Goal: Use online tool/utility: Utilize a website feature to perform a specific function

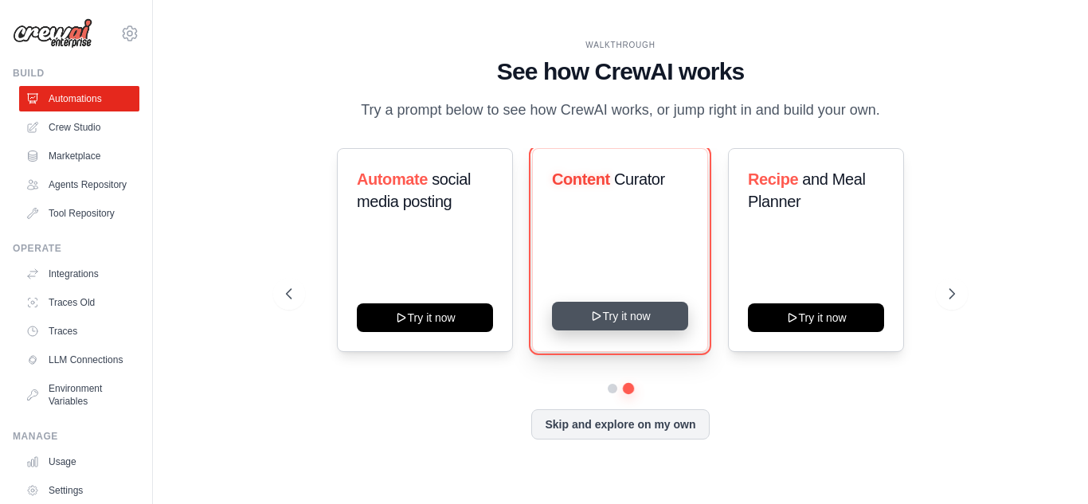
click at [615, 314] on button "Try it now" at bounding box center [620, 316] width 136 height 29
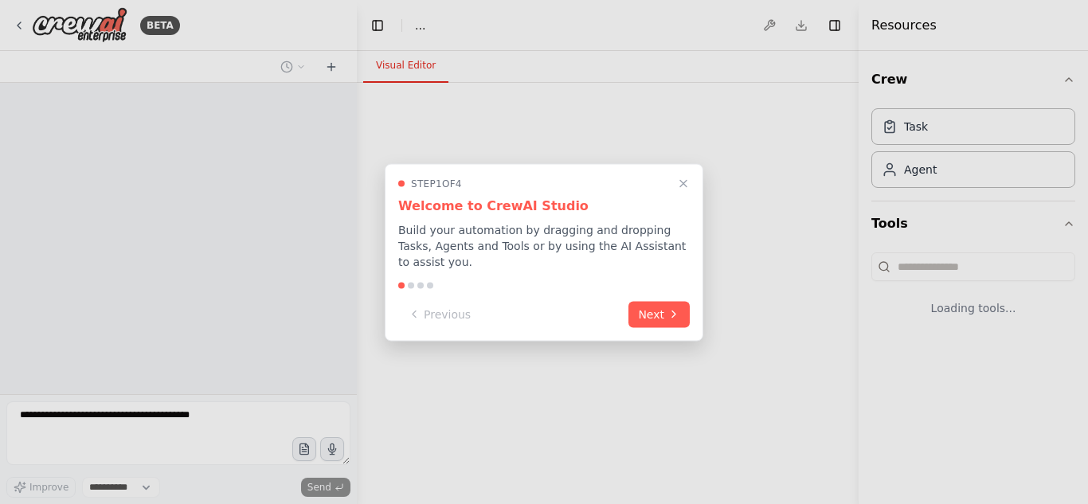
select select "****"
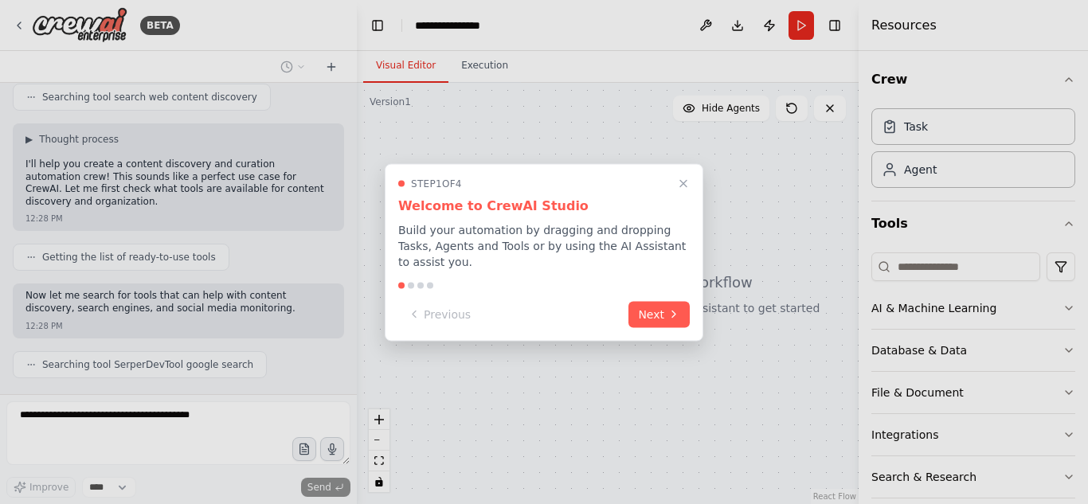
scroll to position [371, 0]
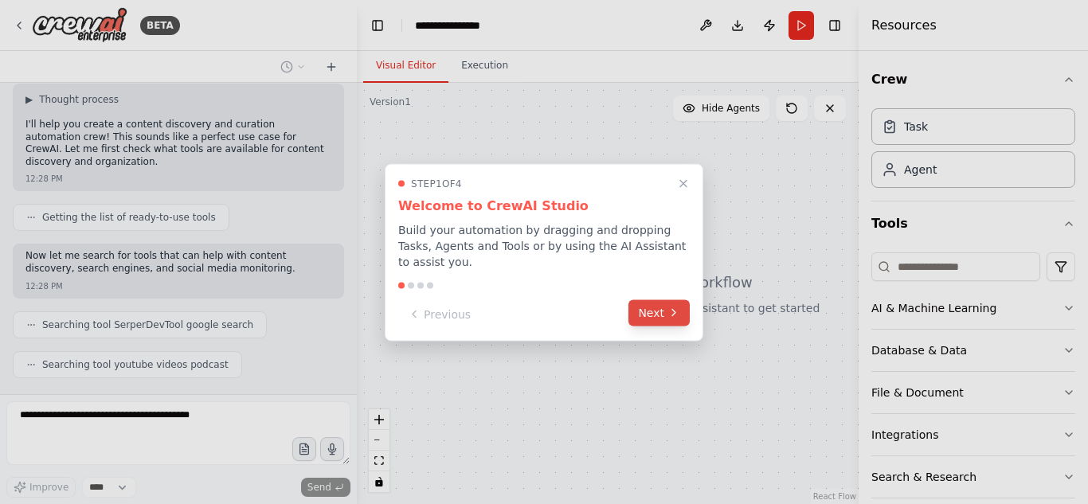
click at [669, 307] on icon at bounding box center [674, 313] width 13 height 13
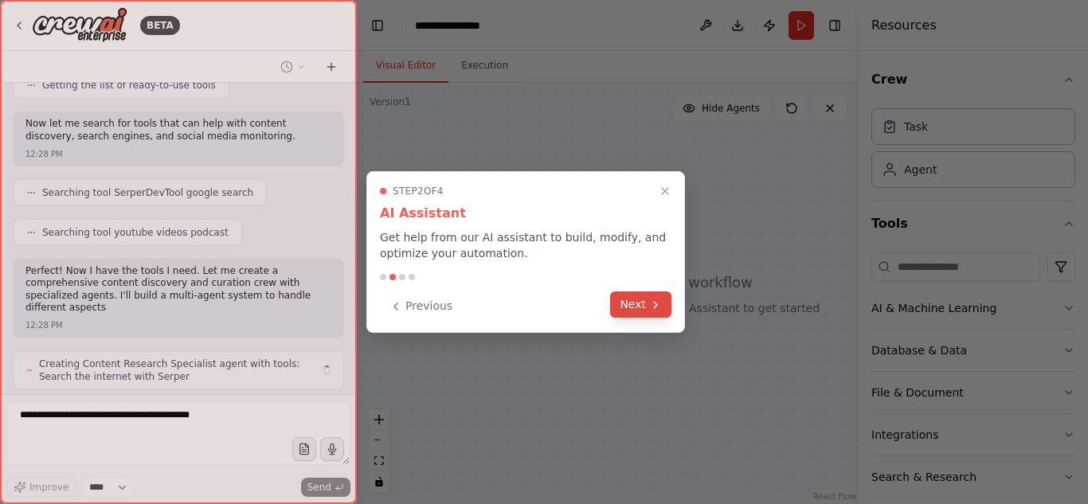
click at [651, 304] on icon at bounding box center [655, 305] width 13 height 13
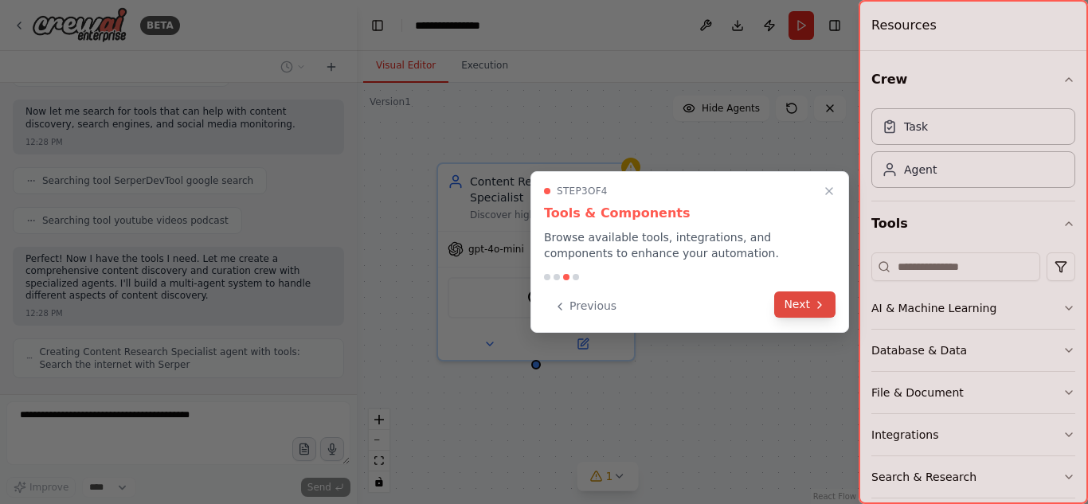
click at [801, 306] on button "Next" at bounding box center [804, 305] width 61 height 26
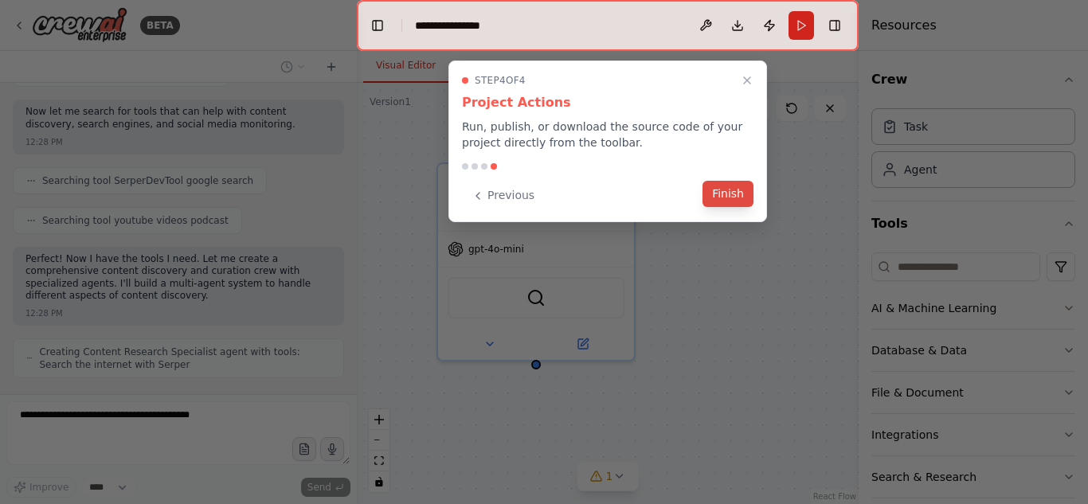
scroll to position [568, 0]
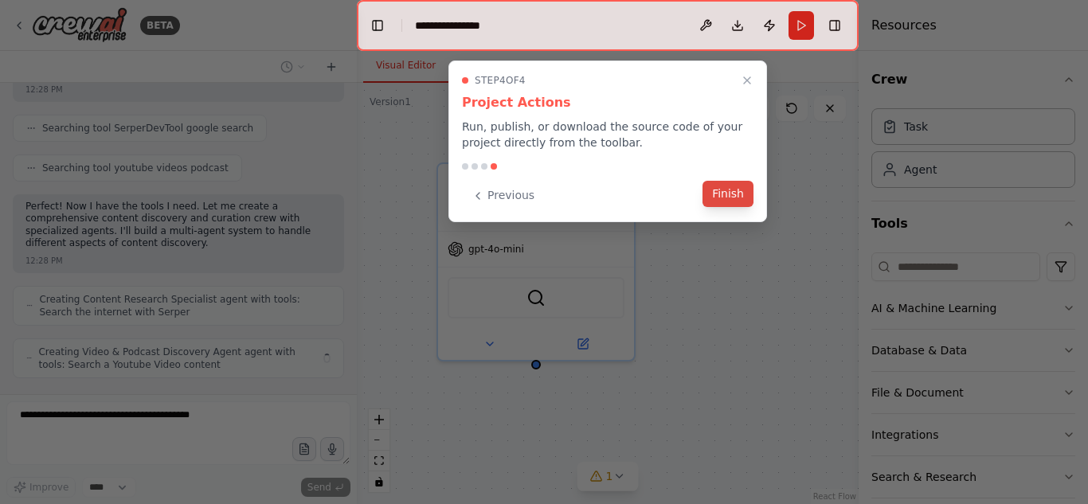
click at [730, 195] on button "Finish" at bounding box center [728, 194] width 51 height 26
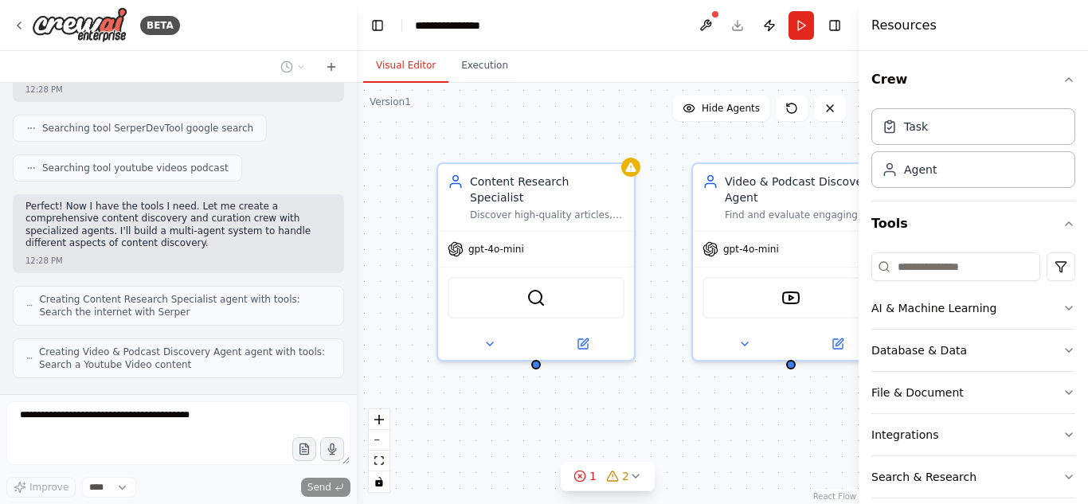
scroll to position [621, 0]
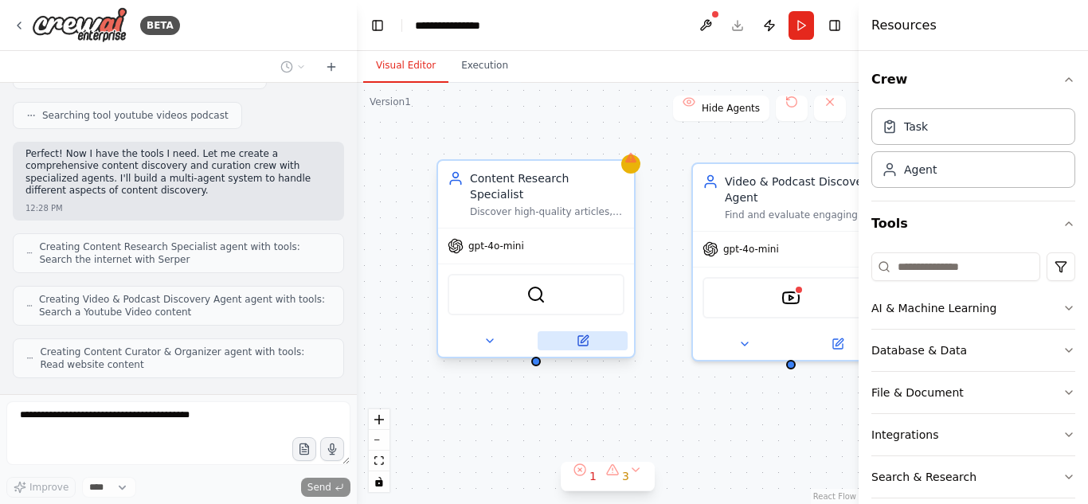
click at [585, 335] on icon at bounding box center [584, 338] width 7 height 7
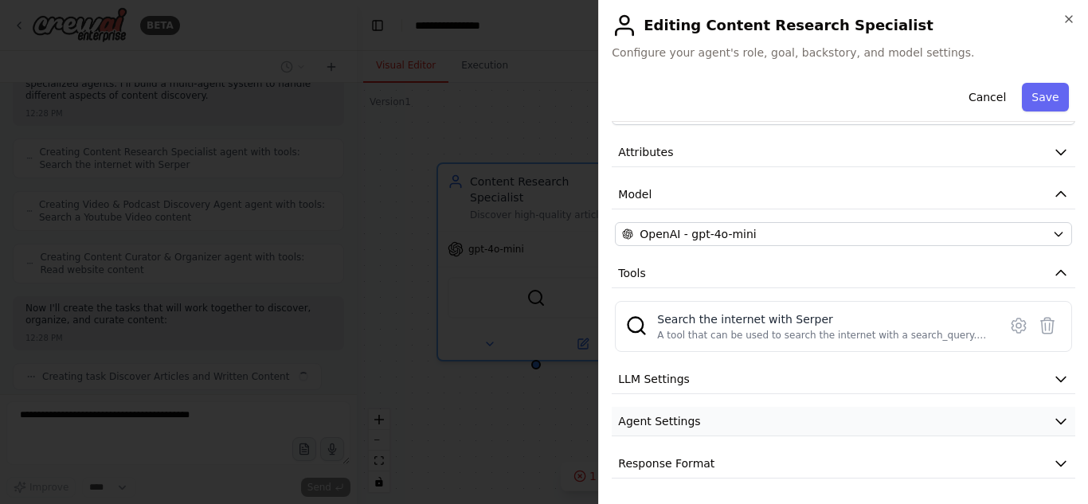
scroll to position [727, 0]
click at [678, 421] on span "Agent Settings" at bounding box center [659, 421] width 82 height 16
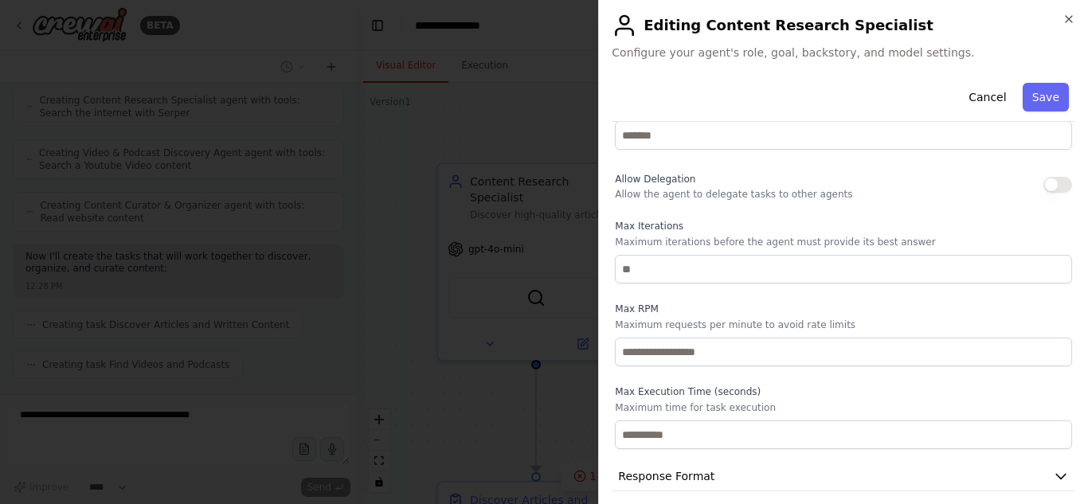
scroll to position [0, 0]
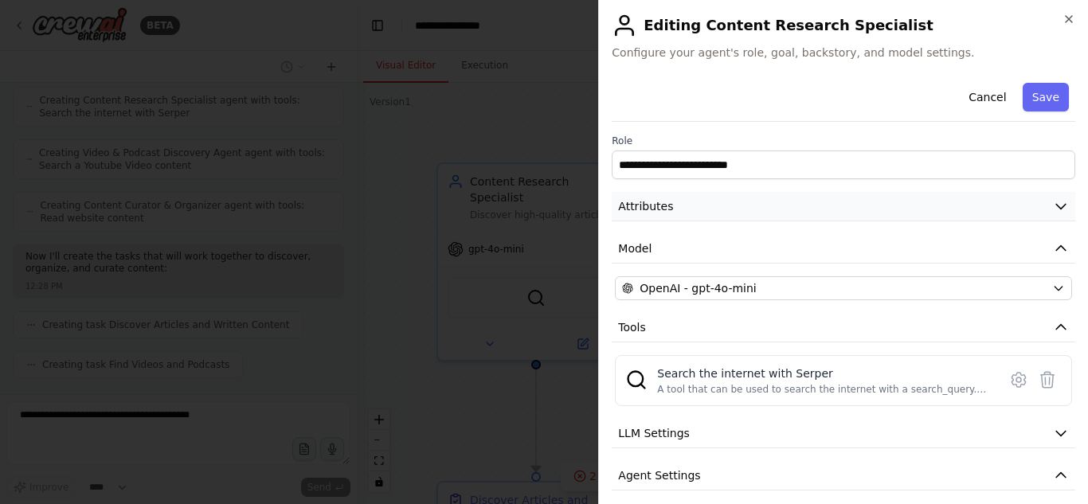
click at [735, 208] on button "Attributes" at bounding box center [844, 206] width 464 height 29
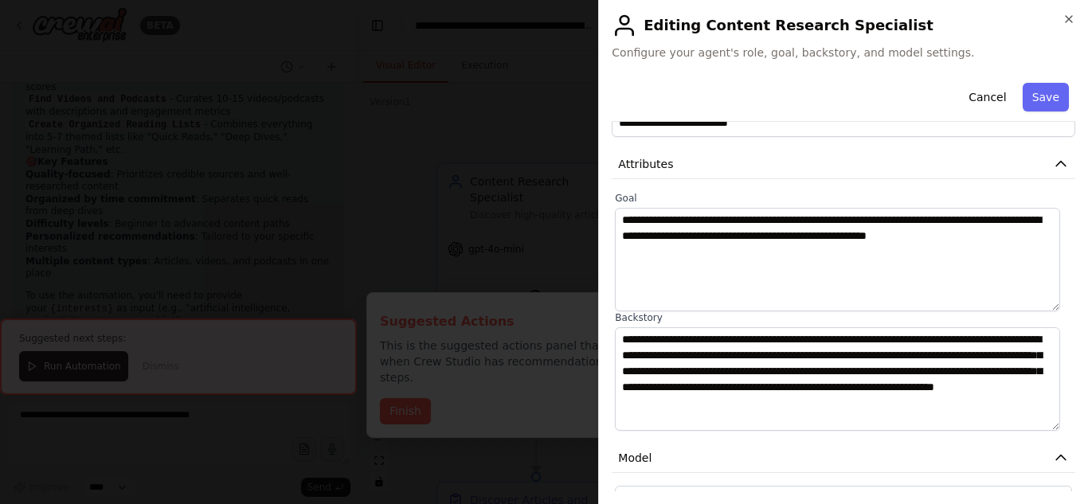
scroll to position [47, 0]
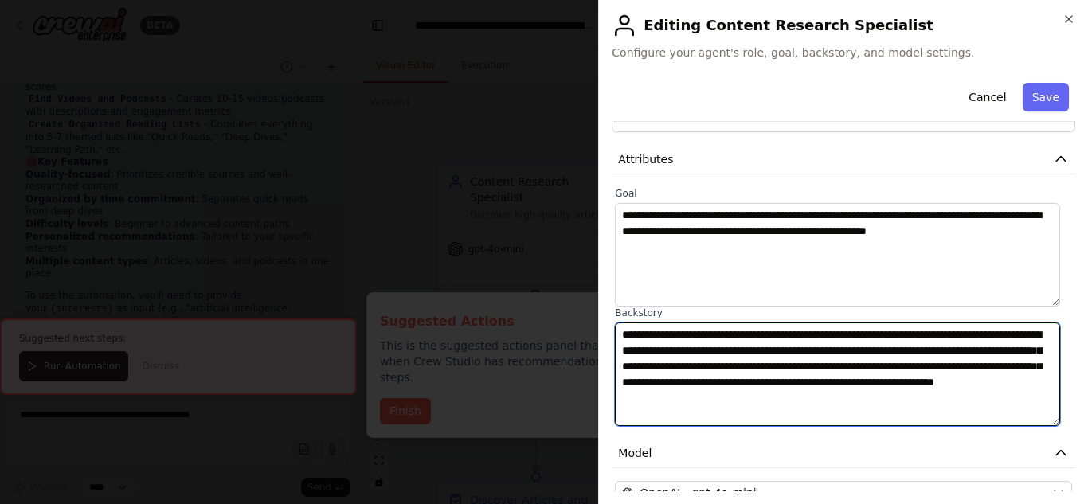
click at [778, 345] on textarea "**********" at bounding box center [837, 375] width 445 height 104
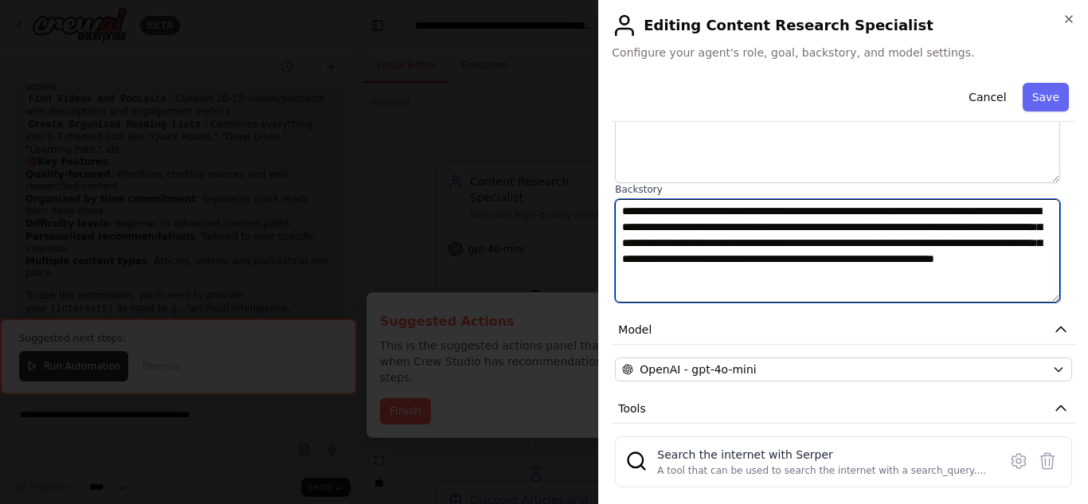
scroll to position [175, 0]
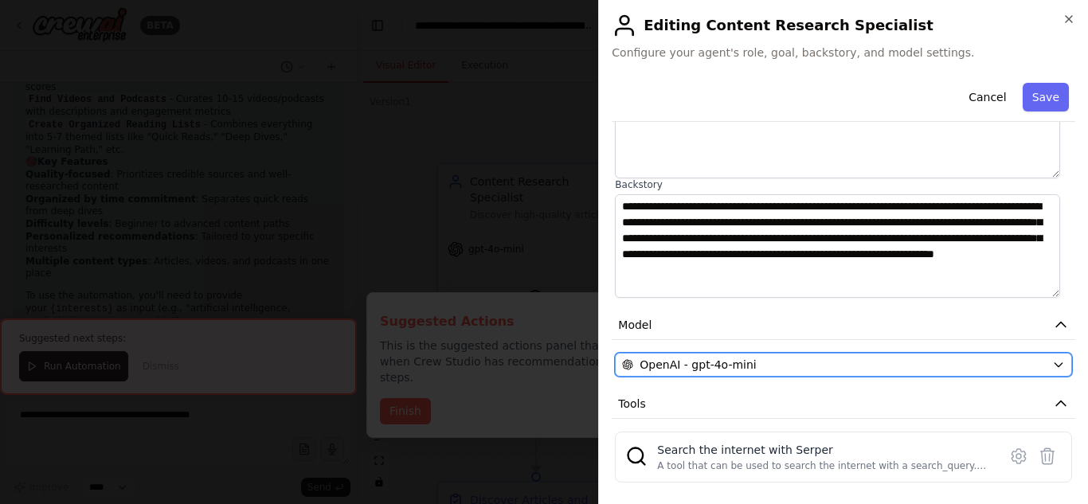
click at [1052, 368] on icon "button" at bounding box center [1058, 364] width 13 height 13
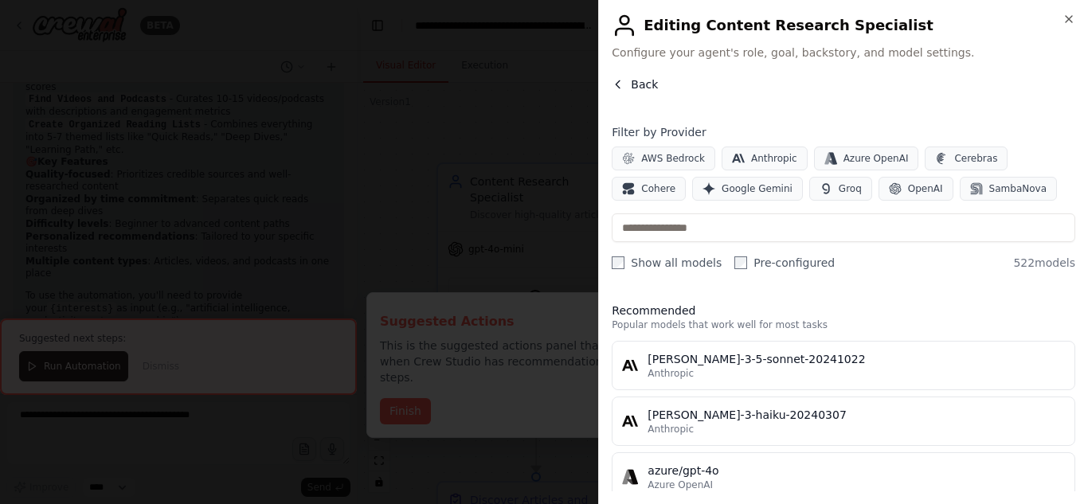
click at [633, 77] on span "Back" at bounding box center [644, 84] width 27 height 16
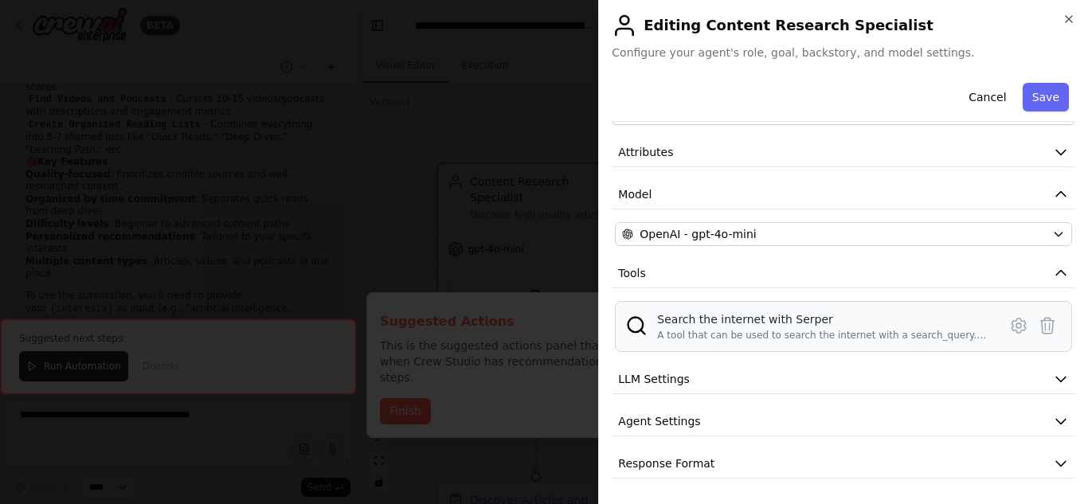
scroll to position [54, 0]
click at [924, 388] on button "LLM Settings" at bounding box center [844, 379] width 464 height 29
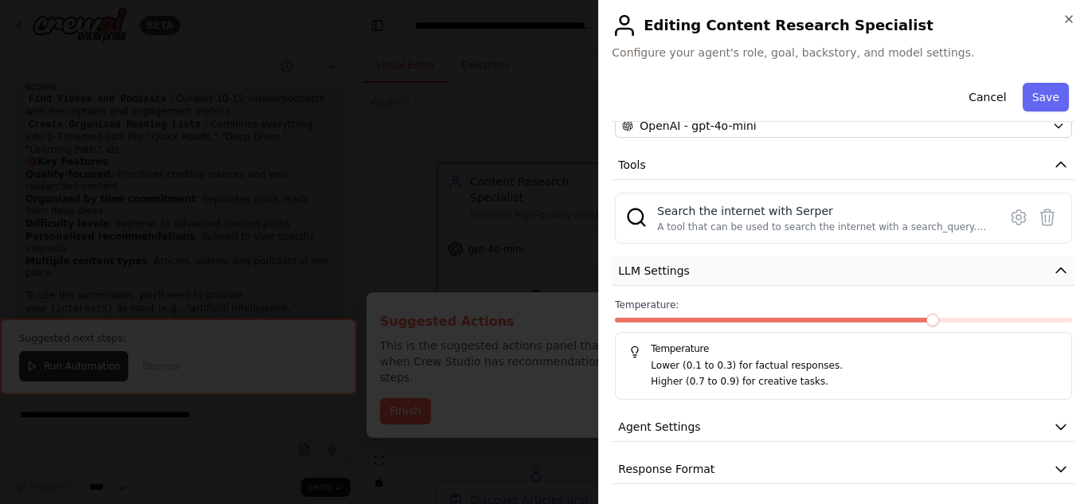
scroll to position [163, 0]
click at [973, 276] on button "LLM Settings" at bounding box center [844, 270] width 464 height 29
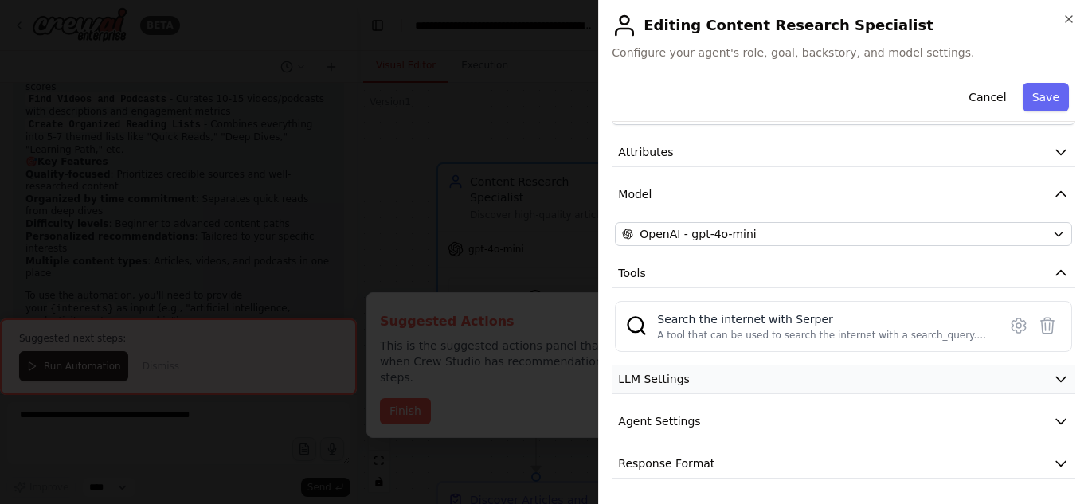
scroll to position [54, 0]
click at [757, 468] on button "Response Format" at bounding box center [844, 463] width 464 height 29
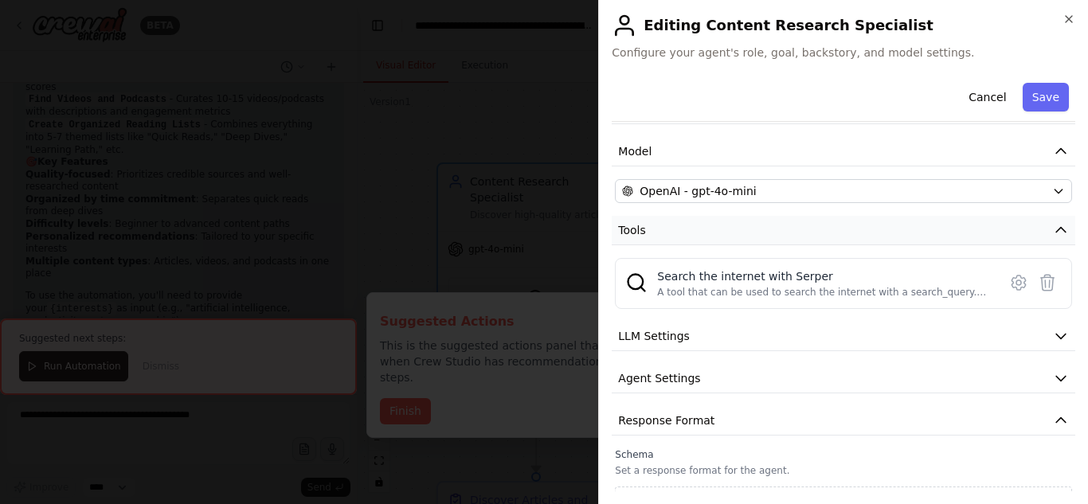
scroll to position [0, 0]
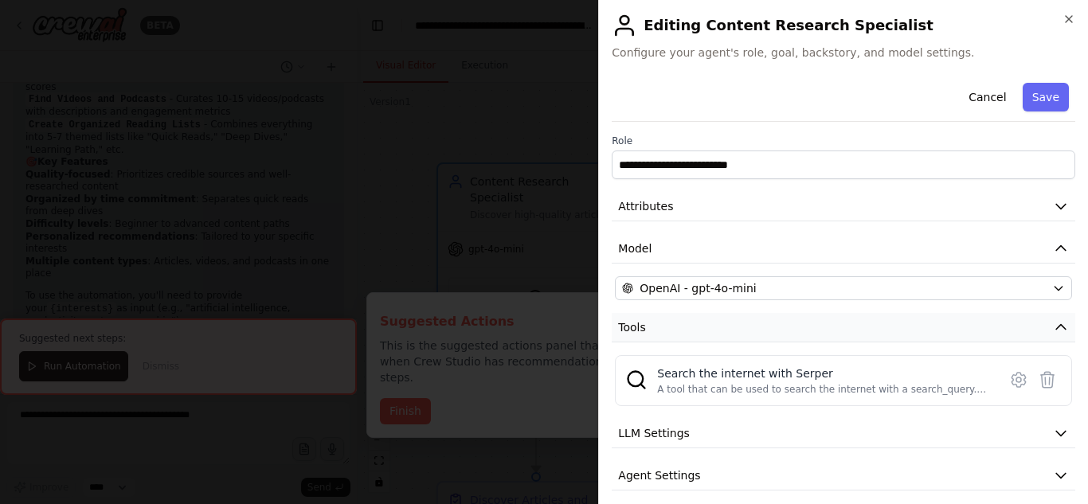
click at [664, 331] on button "Tools" at bounding box center [844, 327] width 464 height 29
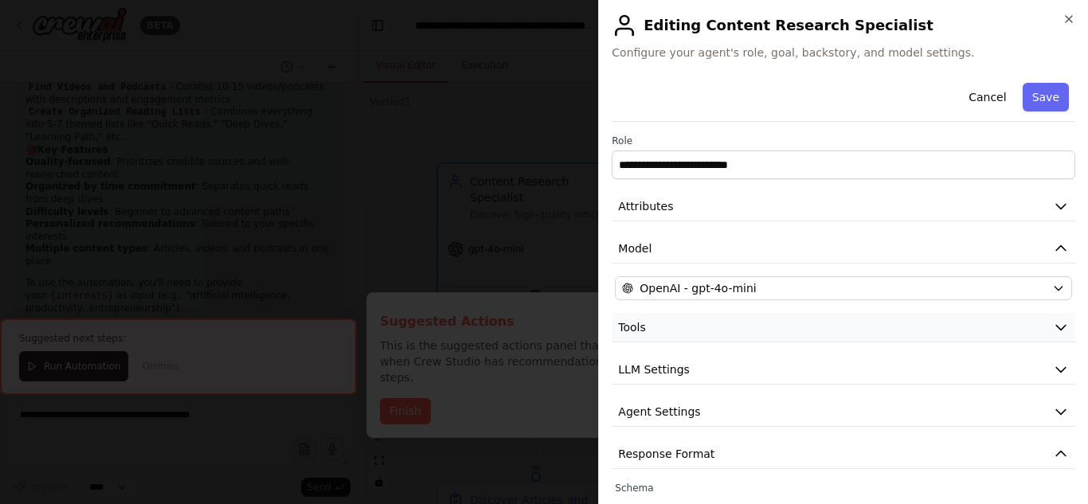
scroll to position [65, 0]
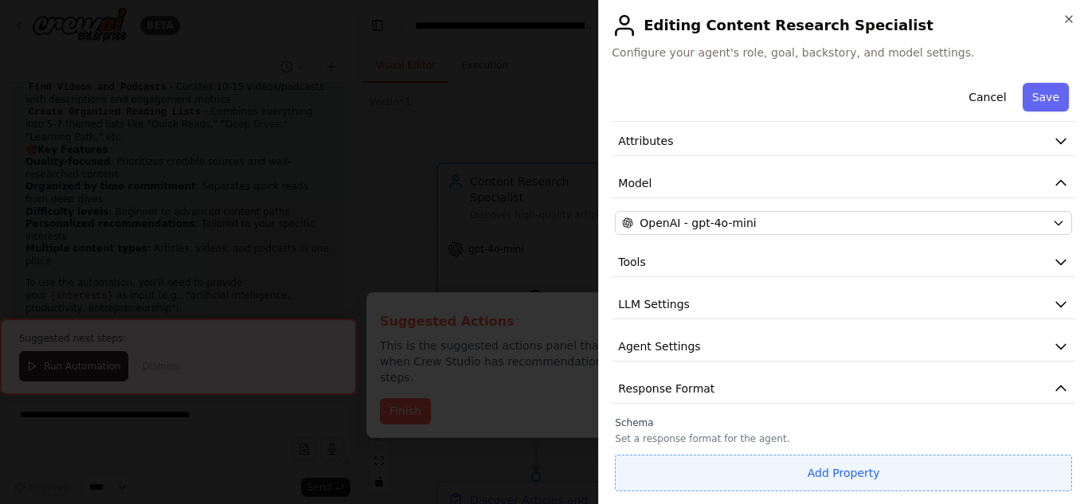
click at [860, 464] on button "Add Property" at bounding box center [843, 473] width 457 height 37
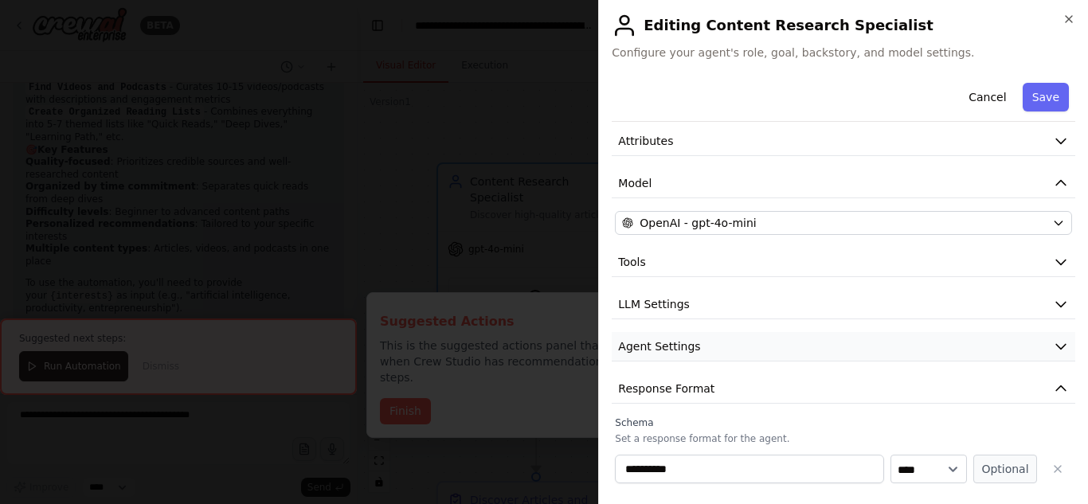
scroll to position [107, 0]
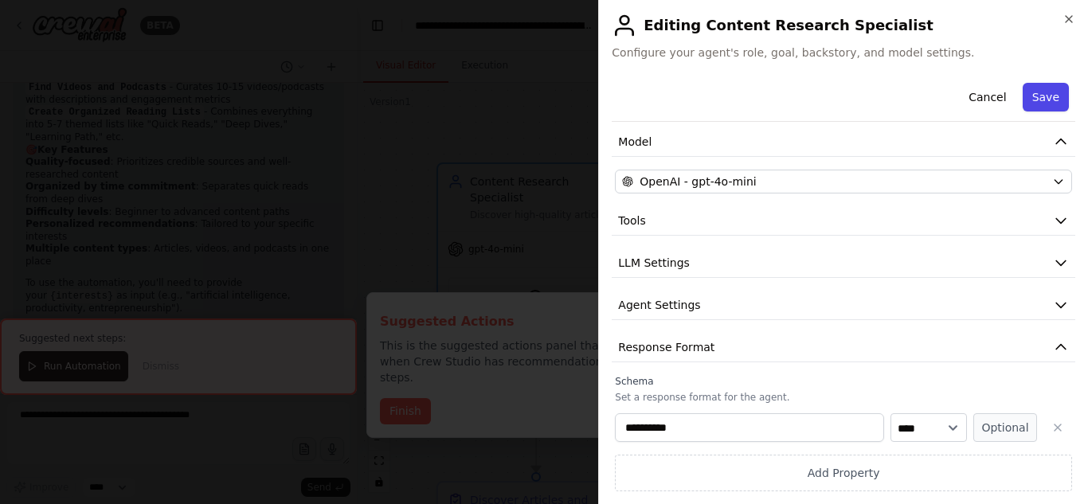
click at [1025, 108] on button "Save" at bounding box center [1046, 97] width 46 height 29
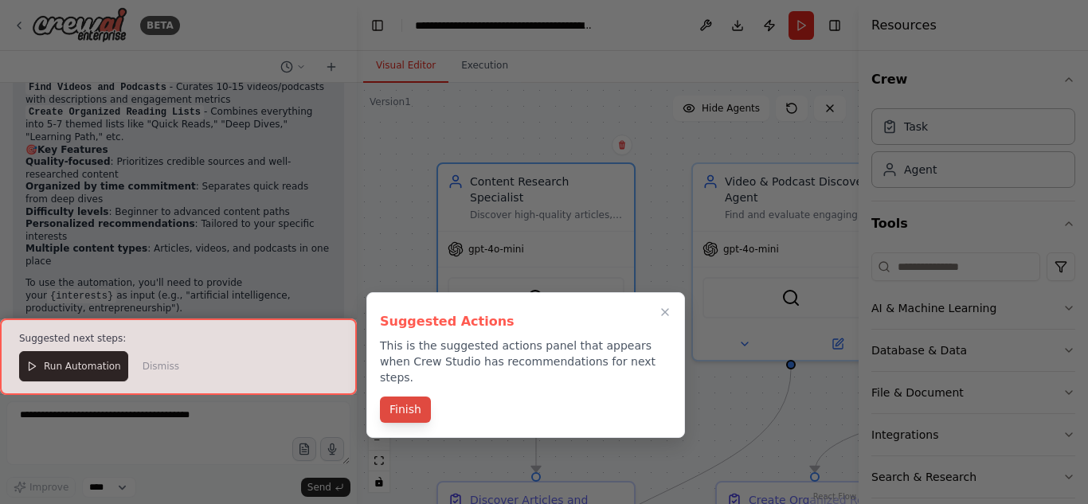
click at [415, 397] on button "Finish" at bounding box center [405, 410] width 51 height 26
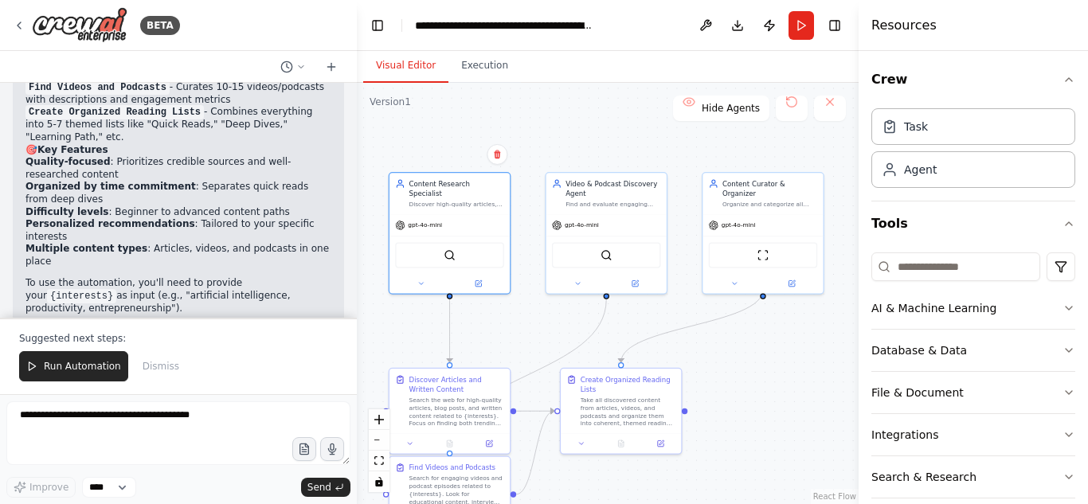
drag, startPoint x: 590, startPoint y: 327, endPoint x: 525, endPoint y: 280, distance: 80.9
click at [525, 280] on div ".deletable-edge-delete-btn { width: 20px; height: 20px; border: 0px solid #ffff…" at bounding box center [608, 293] width 502 height 421
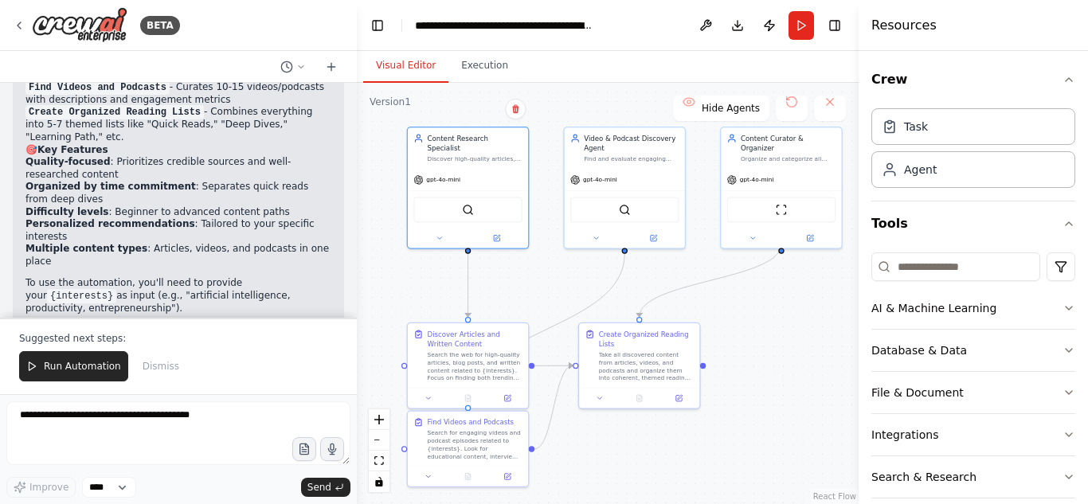
drag, startPoint x: 734, startPoint y: 324, endPoint x: 752, endPoint y: 279, distance: 49.0
click at [752, 279] on div ".deletable-edge-delete-btn { width: 20px; height: 20px; border: 0px solid #ffff…" at bounding box center [608, 293] width 502 height 421
